Goal: Task Accomplishment & Management: Use online tool/utility

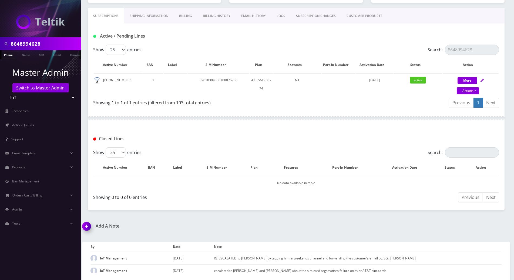
scroll to position [92, 0]
click at [4, 44] on div "8648994628" at bounding box center [40, 44] width 78 height 10
click at [46, 89] on link "Switch to Master Admin" at bounding box center [40, 87] width 56 height 9
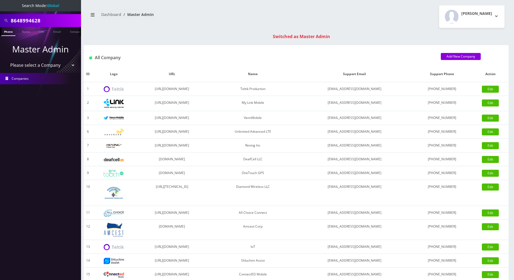
drag, startPoint x: 48, startPoint y: 21, endPoint x: 4, endPoint y: 21, distance: 44.8
click at [4, 21] on div "8648994628" at bounding box center [40, 20] width 78 height 10
paste input "6404661995"
type input "6404661995"
click at [6, 32] on link "Phone" at bounding box center [8, 31] width 14 height 9
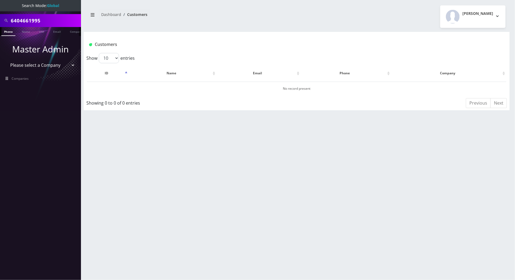
click at [6, 32] on link "Phone" at bounding box center [8, 31] width 14 height 9
click at [56, 65] on select "Please select a Company Teltik Production My Link Mobile VennMobile Unlimited A…" at bounding box center [40, 65] width 69 height 10
click at [6, 60] on select "Please select a Company Teltik Production My Link Mobile VennMobile Unlimited A…" at bounding box center [40, 65] width 69 height 10
click at [45, 20] on input "6404661995" at bounding box center [45, 20] width 69 height 10
click at [8, 31] on link "Phone" at bounding box center [8, 31] width 14 height 9
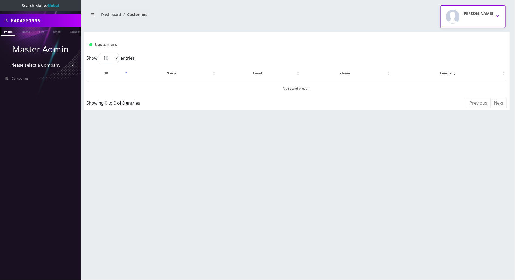
click at [495, 16] on button "[PERSON_NAME]" at bounding box center [473, 16] width 65 height 22
click at [456, 34] on link "Logout" at bounding box center [473, 35] width 65 height 8
